Goal: Ask a question

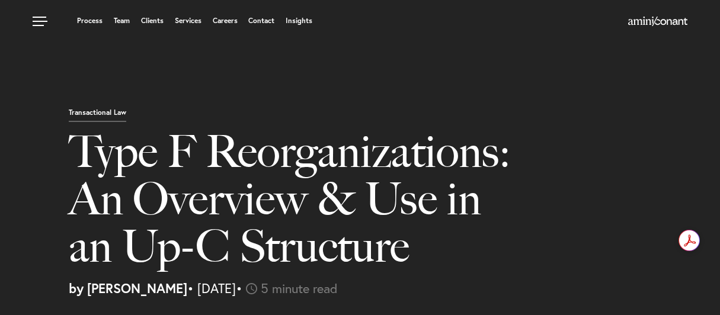
select select "US"
select select "Austin"
select select "Business and Civil Litigation"
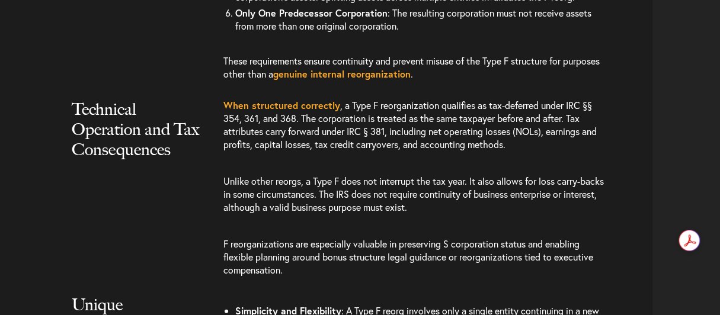
scroll to position [1696, 0]
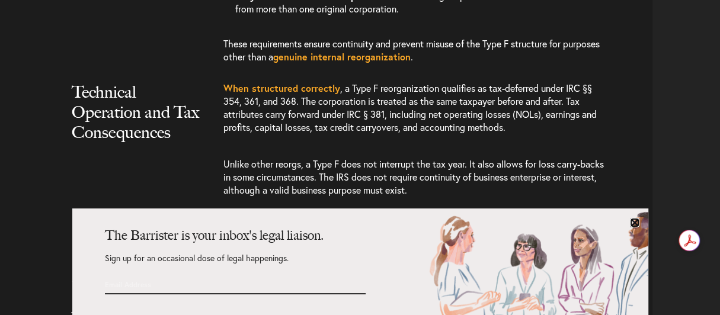
click at [633, 222] on link at bounding box center [634, 222] width 9 height 9
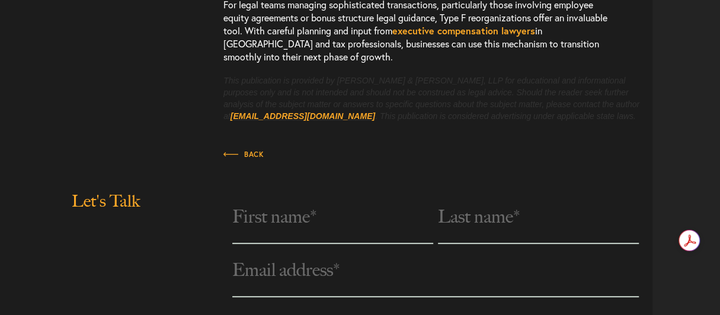
scroll to position [2765, 0]
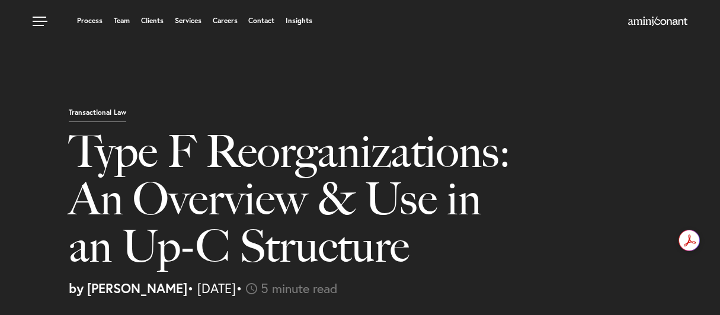
select select "US"
select select "Austin"
select select "Business and Civil Litigation"
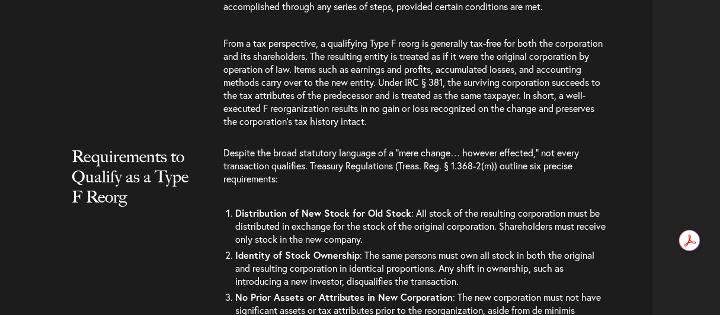
scroll to position [1318, 0]
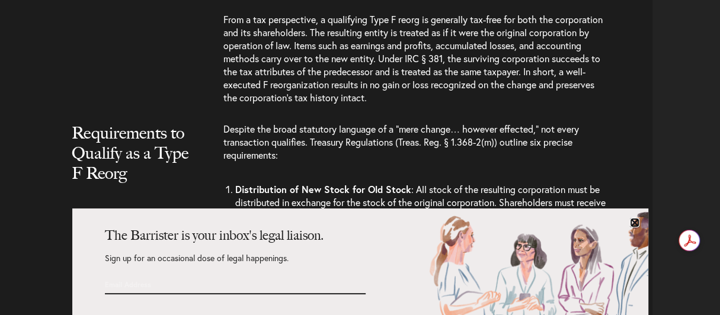
click at [631, 220] on link at bounding box center [634, 222] width 9 height 9
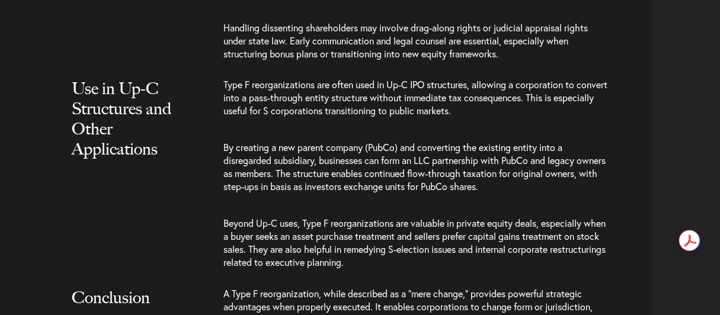
scroll to position [2401, 0]
